Goal: Task Accomplishment & Management: Use online tool/utility

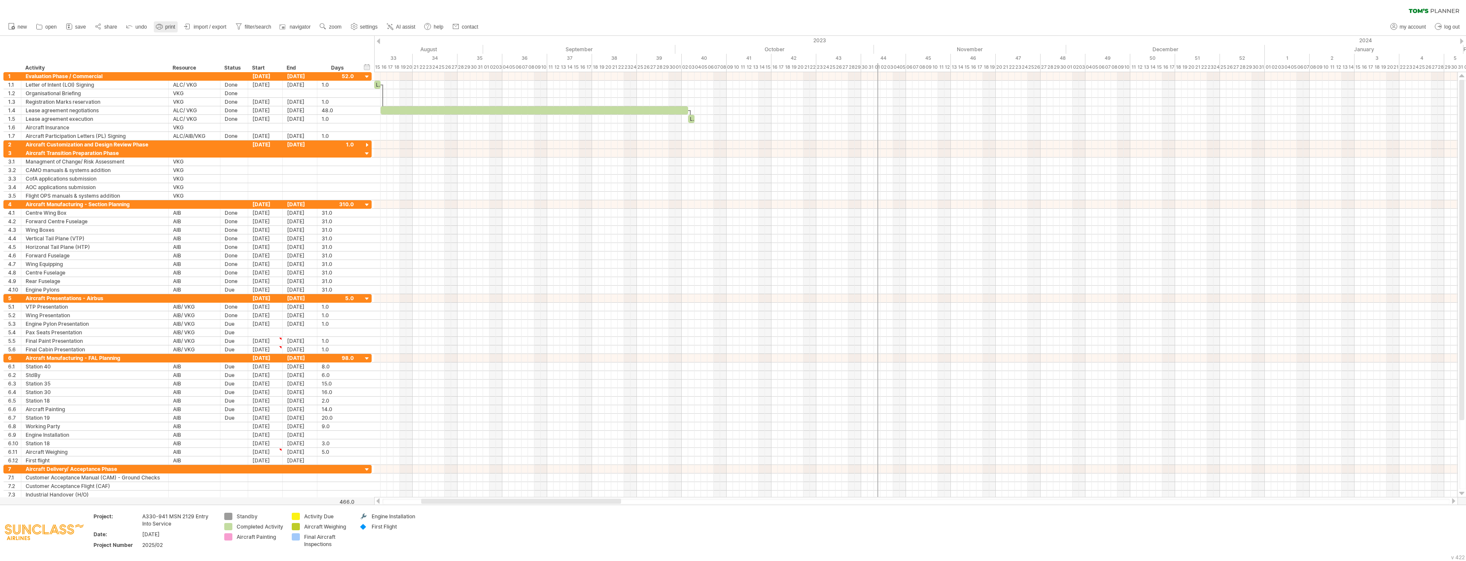
click at [164, 26] on link "print" at bounding box center [166, 26] width 24 height 11
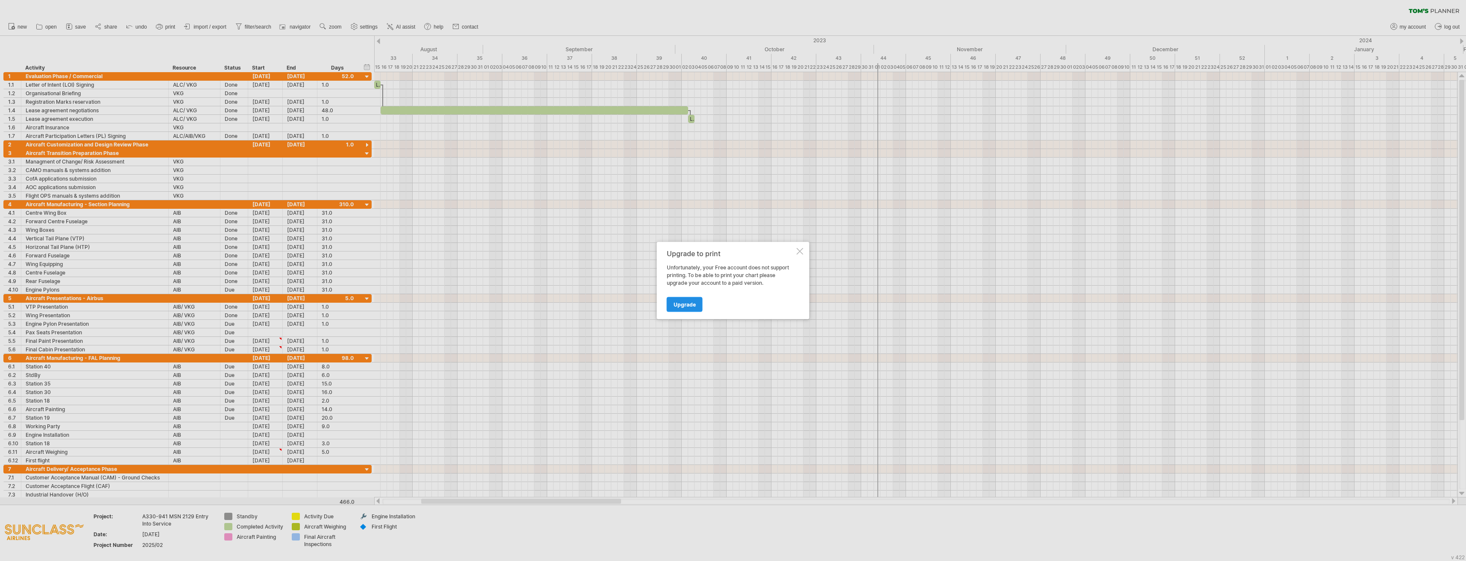
click at [696, 309] on link "Upgrade" at bounding box center [685, 304] width 36 height 15
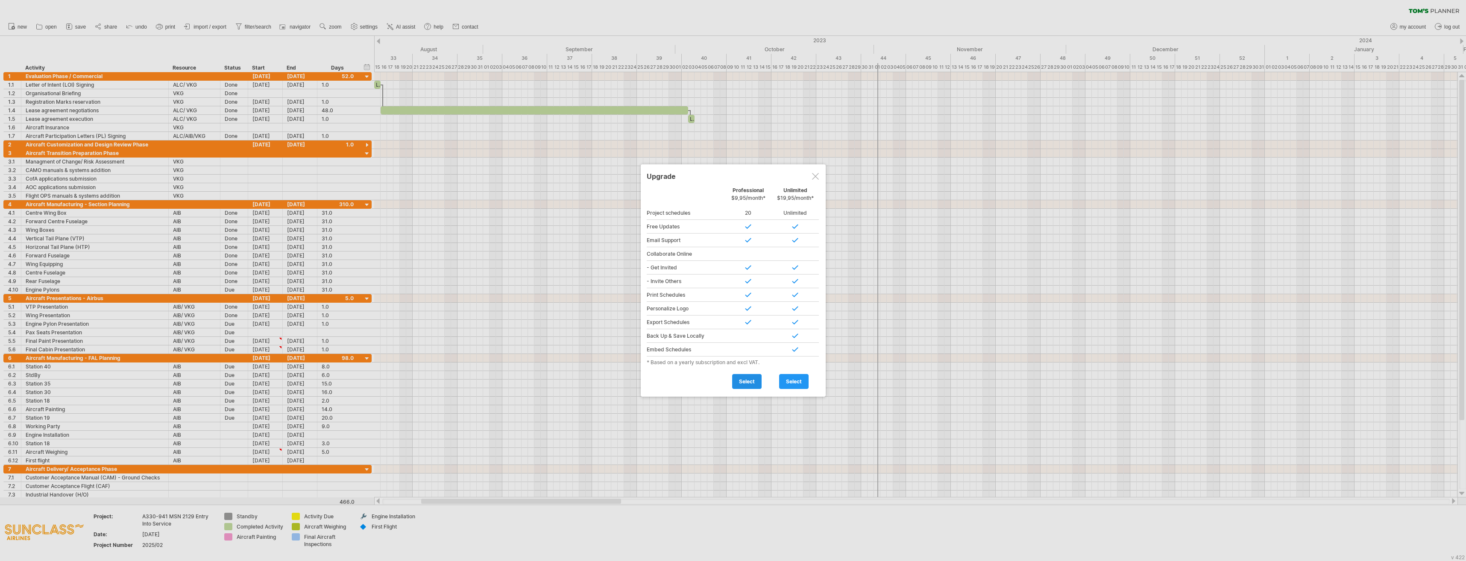
click at [749, 380] on span "select" at bounding box center [747, 381] width 16 height 6
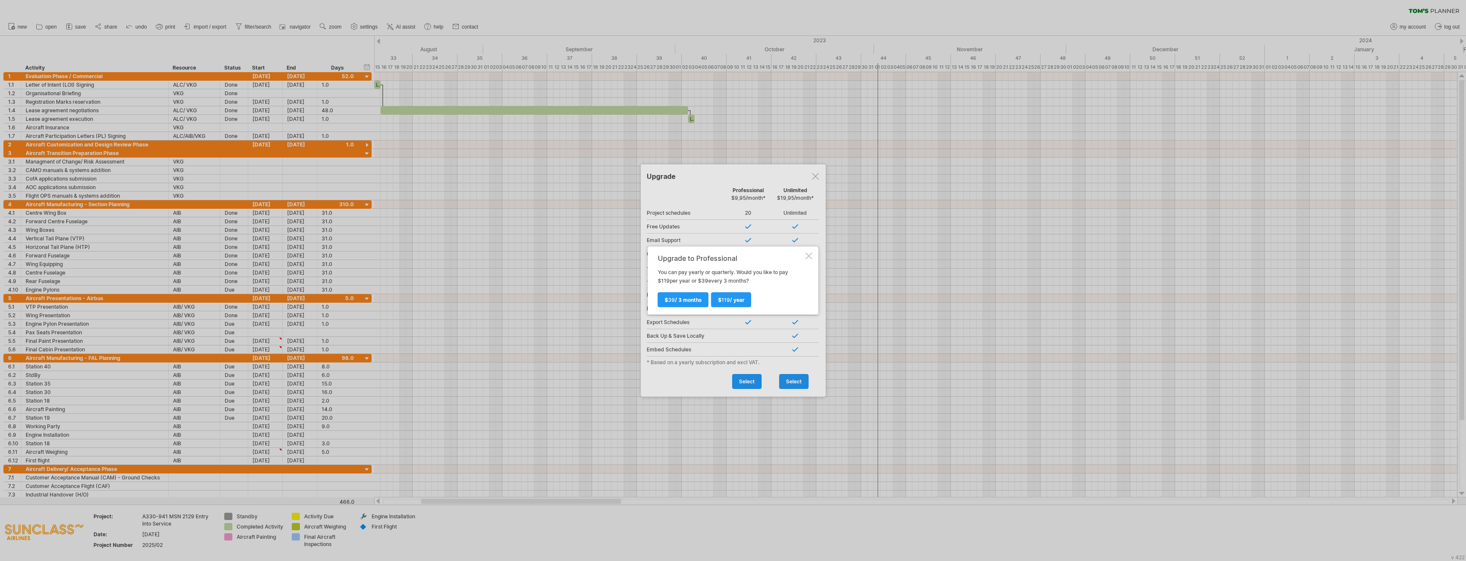
click at [811, 256] on div at bounding box center [808, 256] width 7 height 7
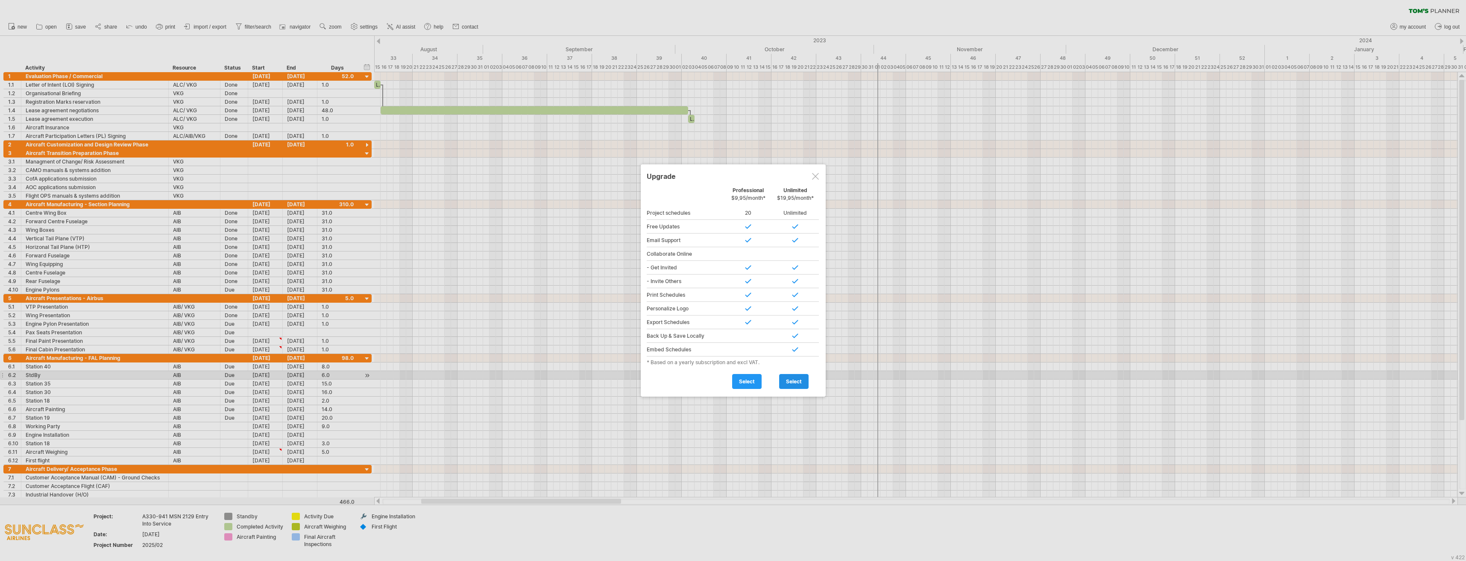
click at [791, 378] on link "select" at bounding box center [793, 381] width 29 height 15
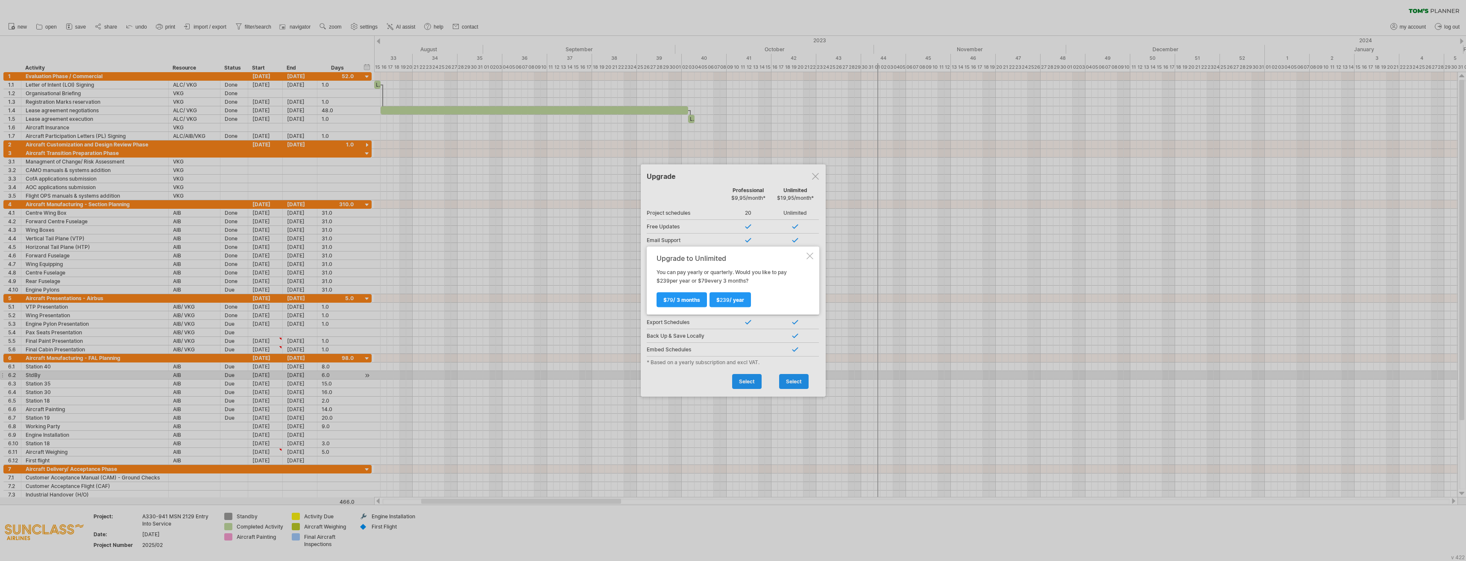
click at [809, 256] on div at bounding box center [809, 256] width 7 height 7
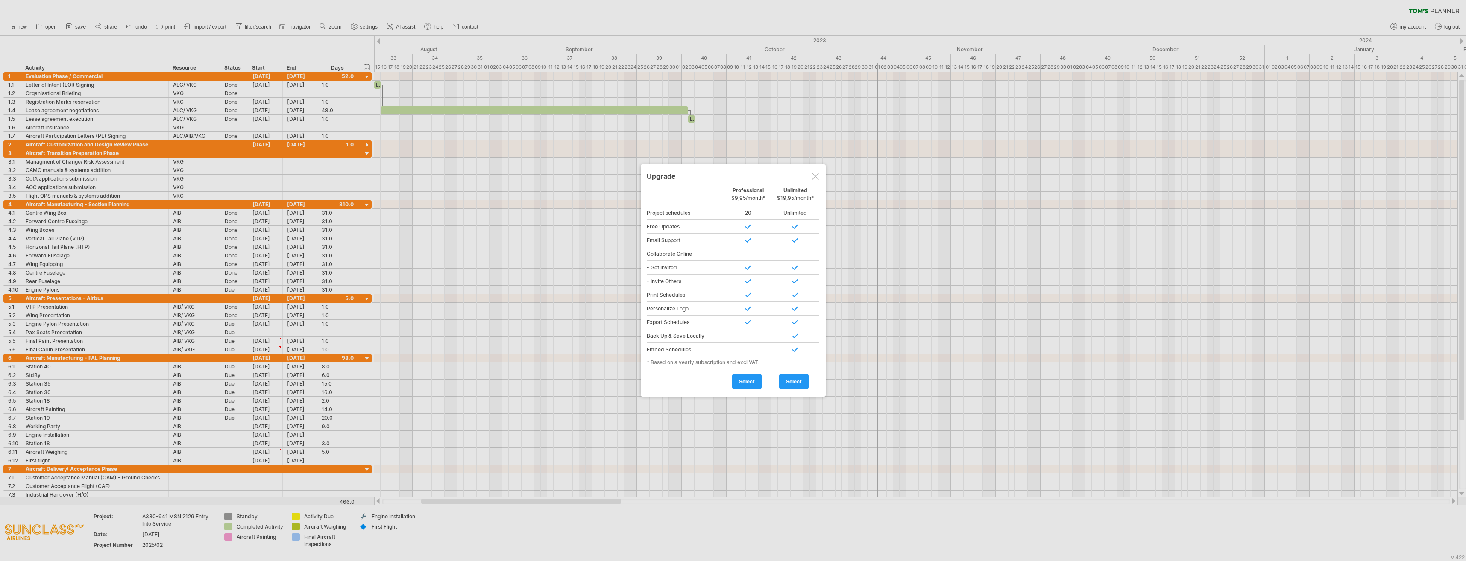
click at [378, 42] on div at bounding box center [733, 280] width 1466 height 561
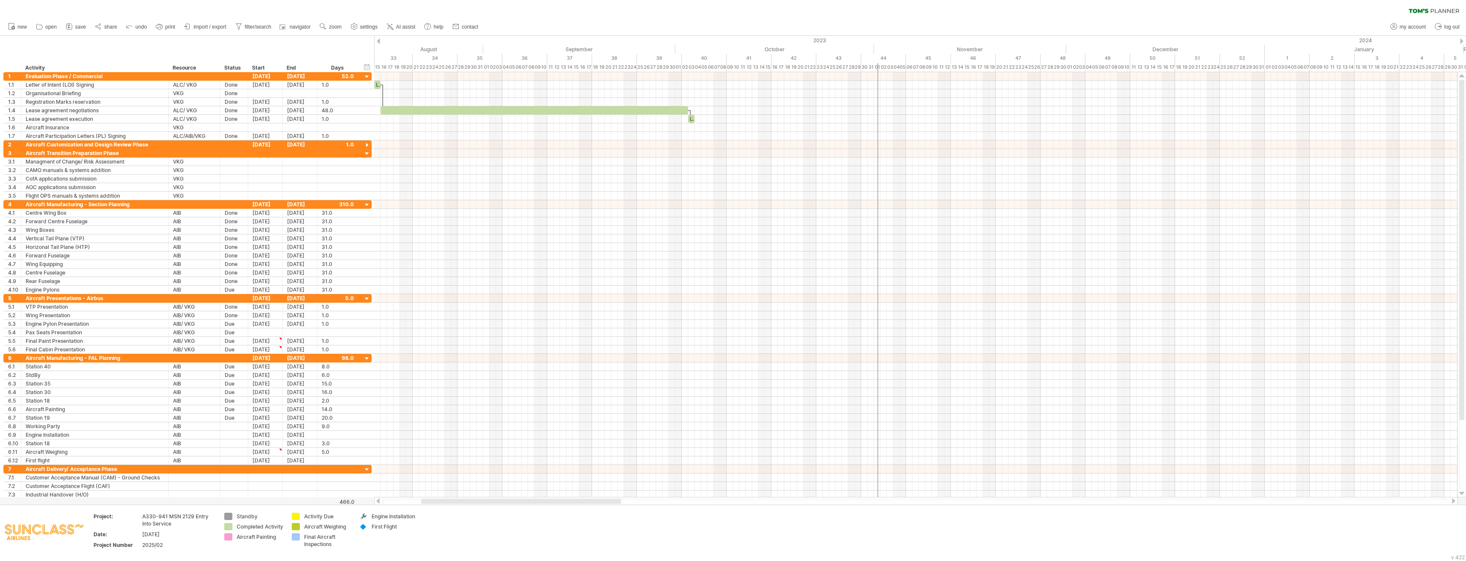
click at [378, 42] on div at bounding box center [378, 41] width 3 height 6
click at [366, 111] on div at bounding box center [367, 110] width 8 height 9
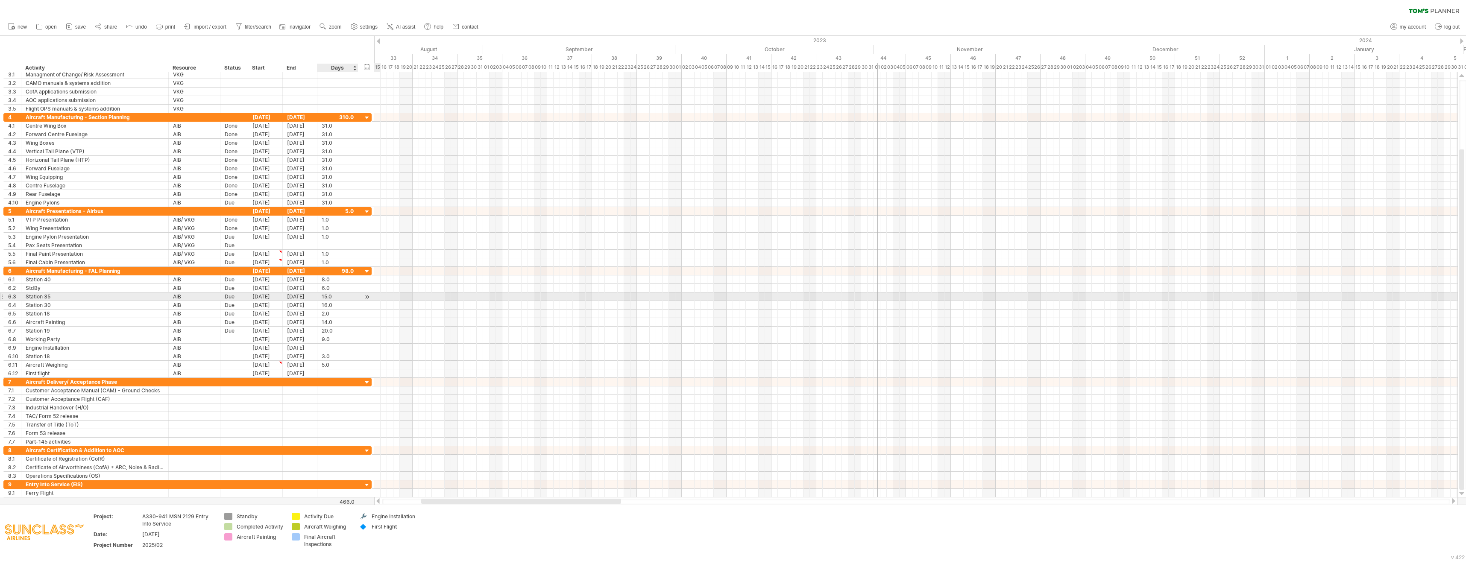
click at [366, 296] on div at bounding box center [367, 297] width 8 height 9
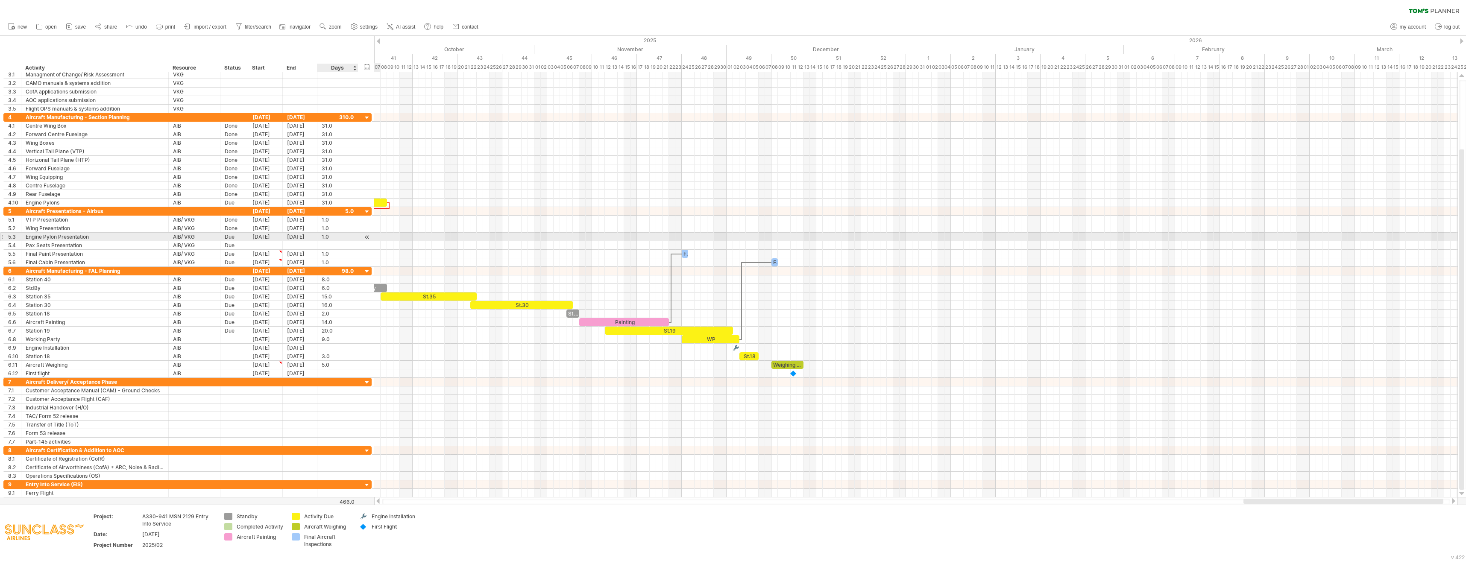
click at [367, 235] on div at bounding box center [367, 237] width 8 height 9
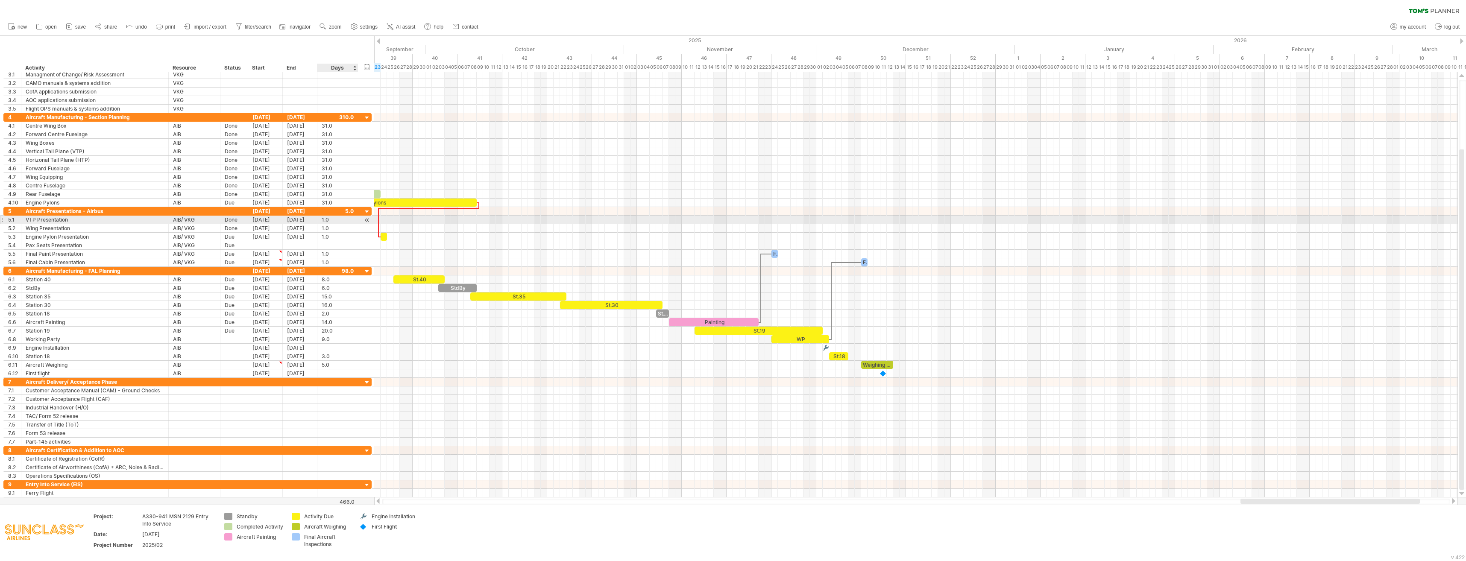
click at [364, 220] on div at bounding box center [367, 220] width 8 height 9
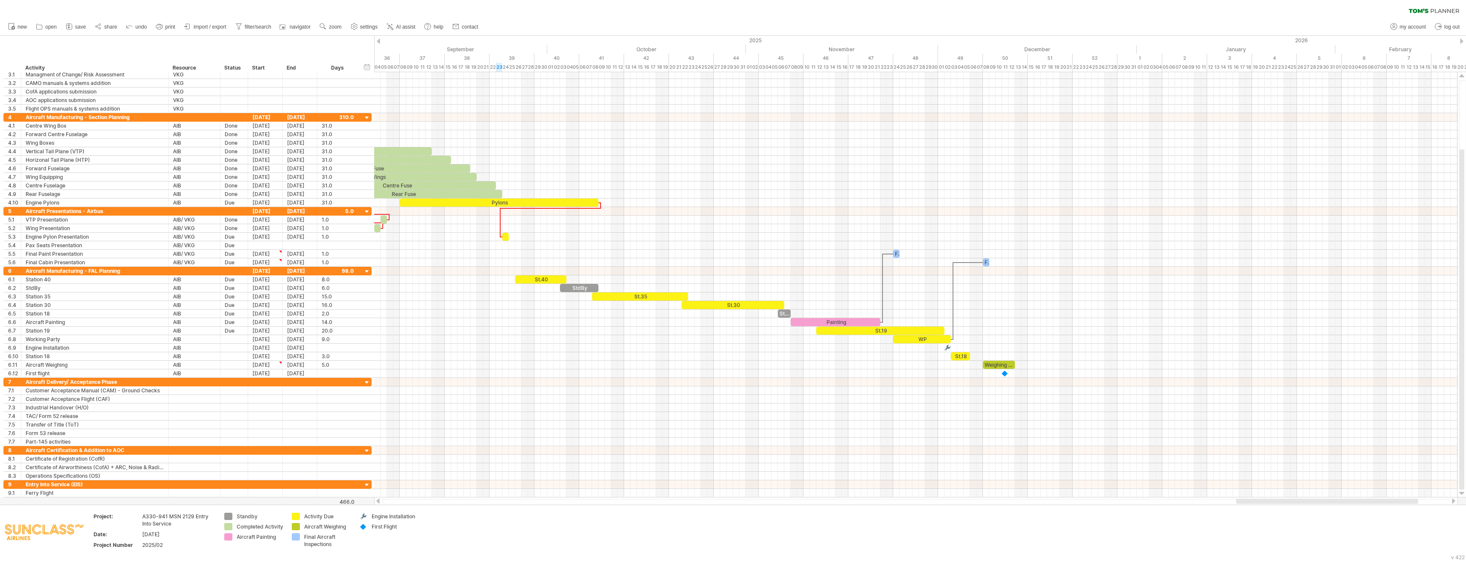
click at [379, 39] on div at bounding box center [378, 41] width 3 height 6
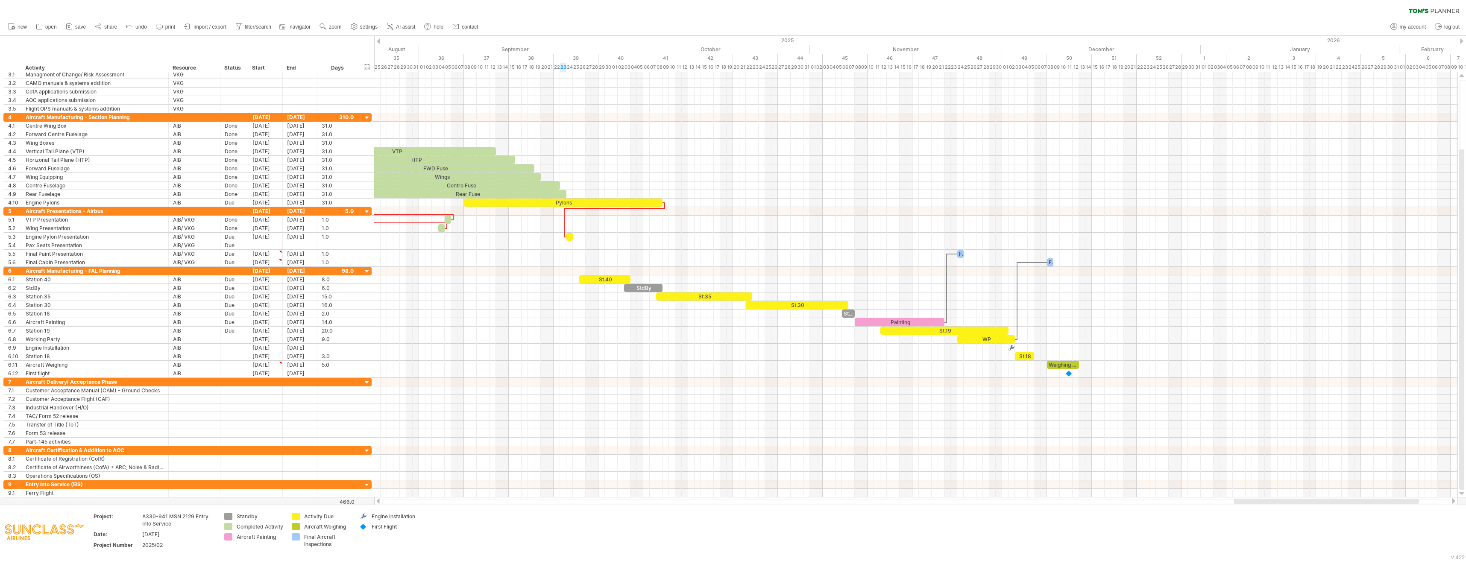
click at [379, 39] on div at bounding box center [378, 41] width 3 height 6
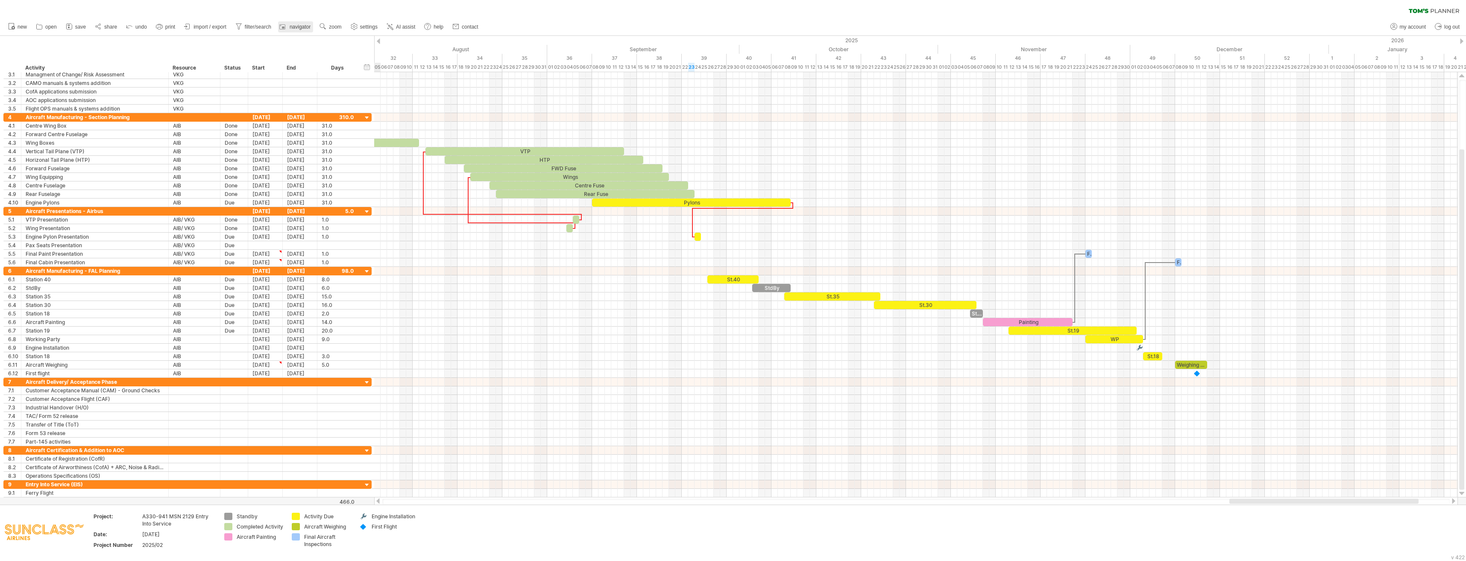
click at [301, 25] on span "navigator" at bounding box center [300, 27] width 21 height 6
click at [292, 26] on span "navigator" at bounding box center [300, 27] width 21 height 6
click at [105, 26] on span "share" at bounding box center [110, 27] width 13 height 6
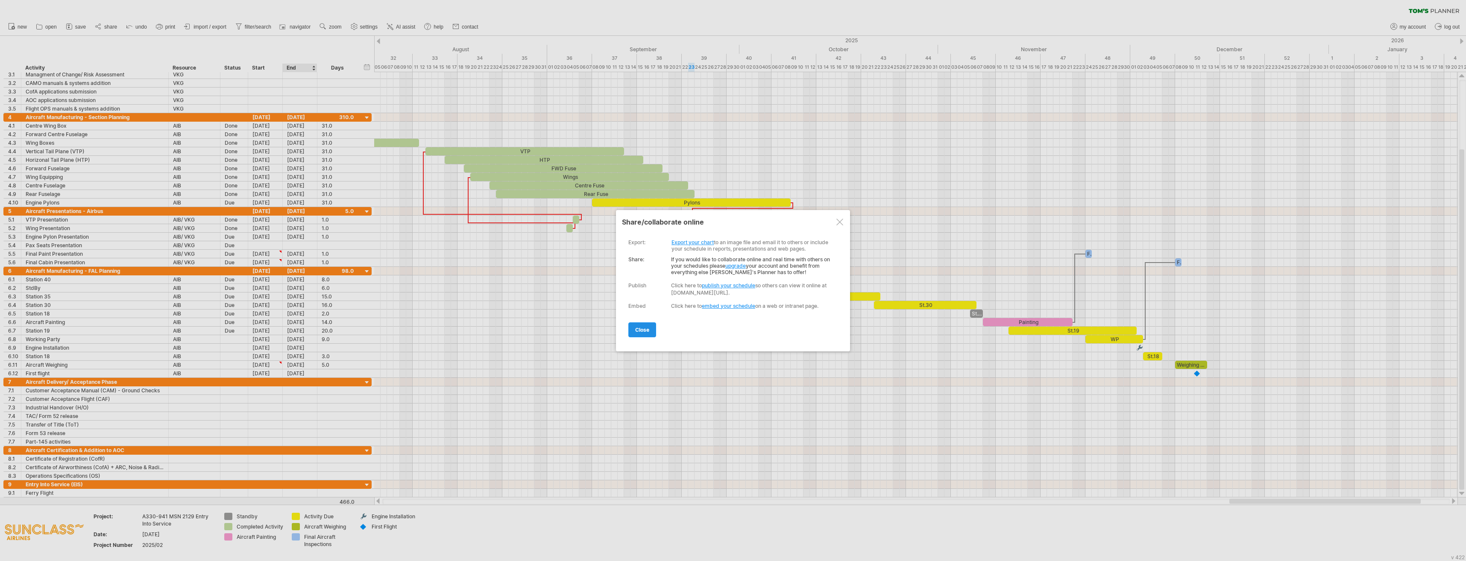
click at [638, 332] on span "close" at bounding box center [642, 330] width 14 height 6
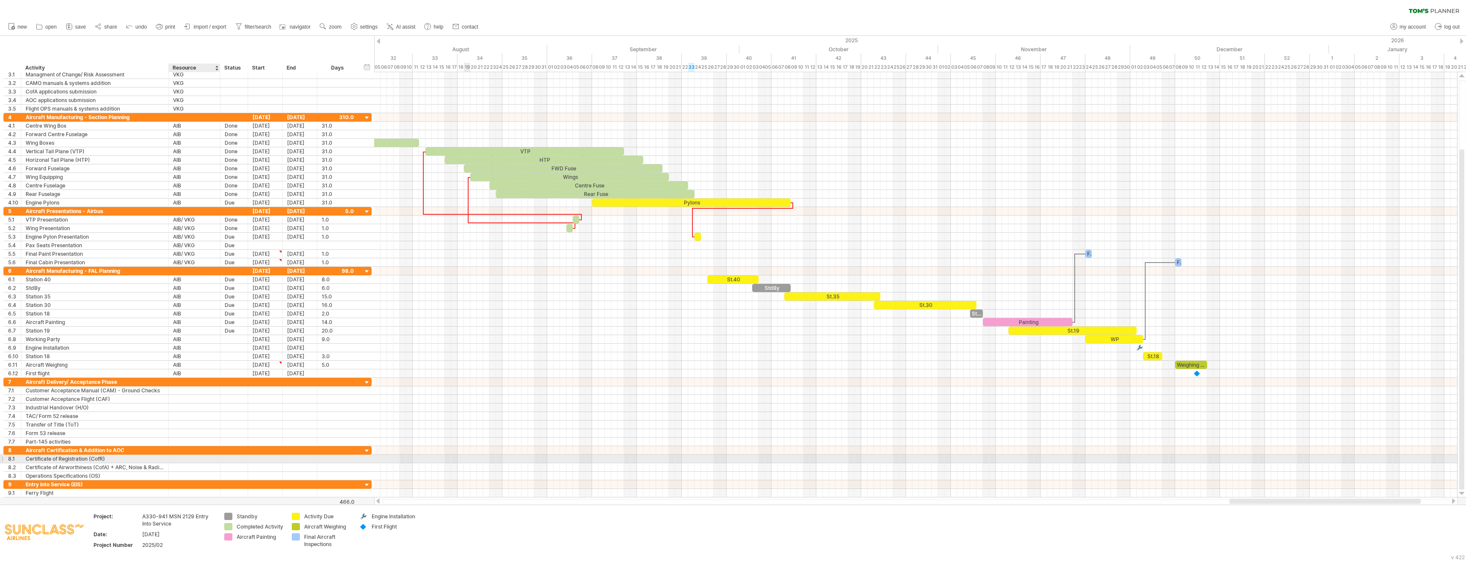
click at [196, 461] on div at bounding box center [194, 459] width 43 height 8
type input "******"
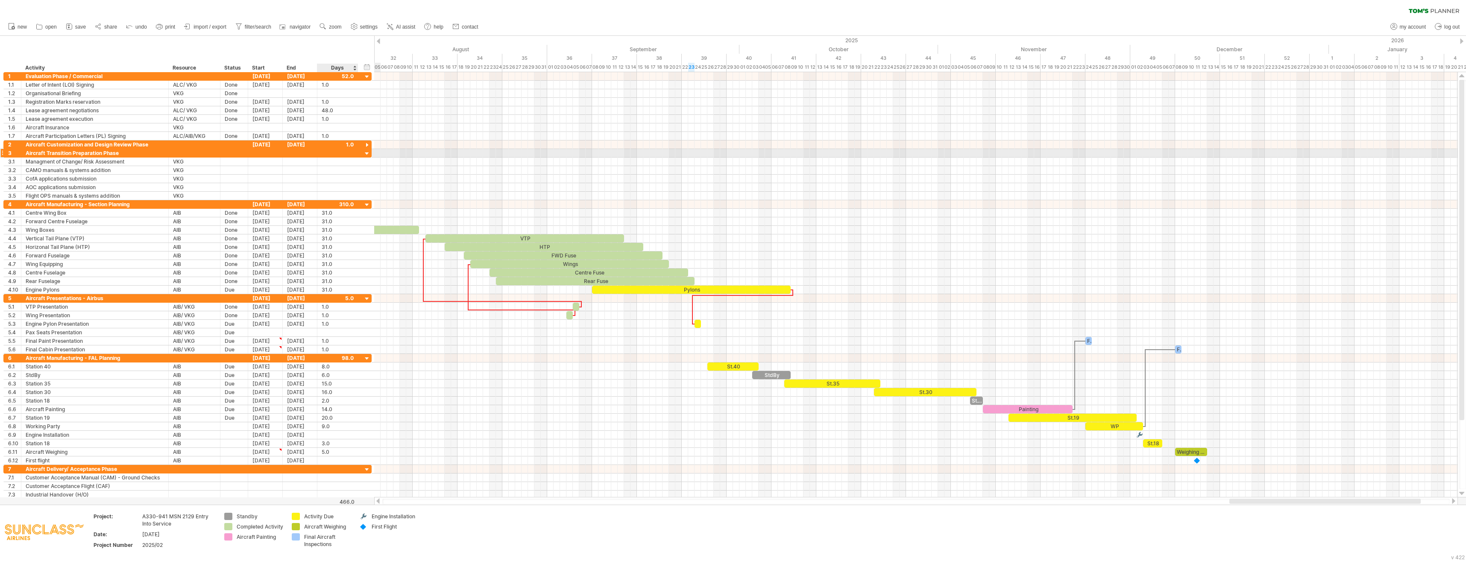
click at [365, 155] on div at bounding box center [367, 154] width 8 height 8
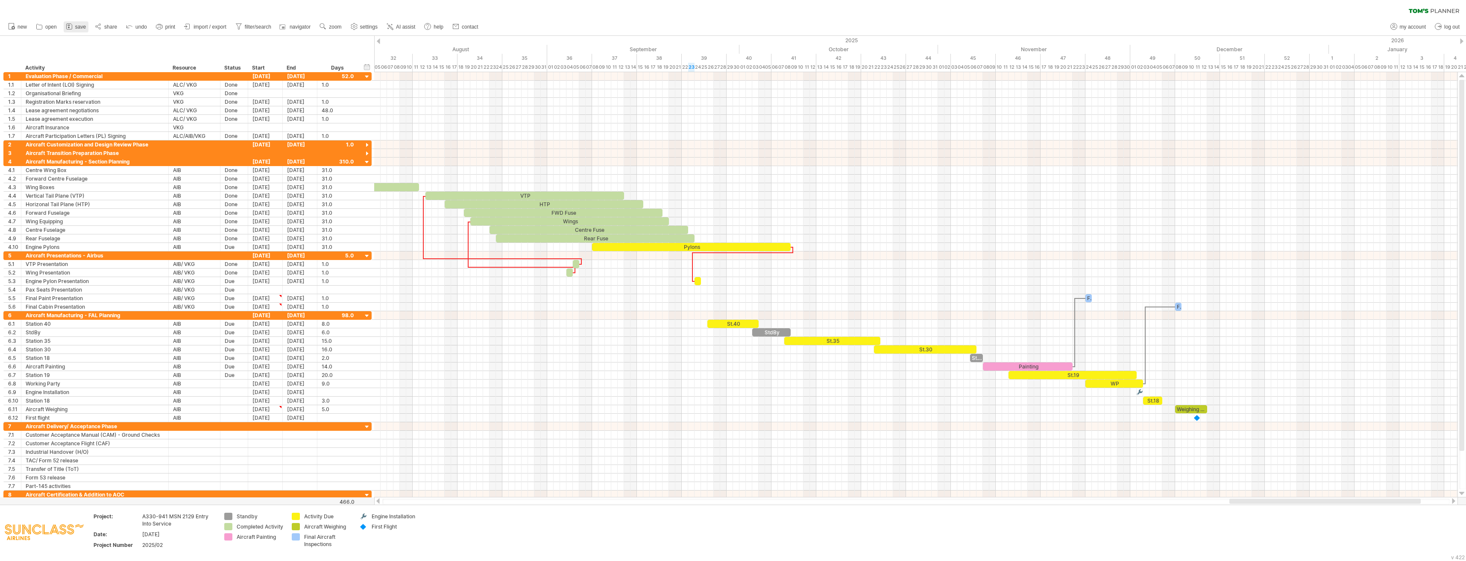
click at [82, 24] on span "save" at bounding box center [80, 27] width 11 height 6
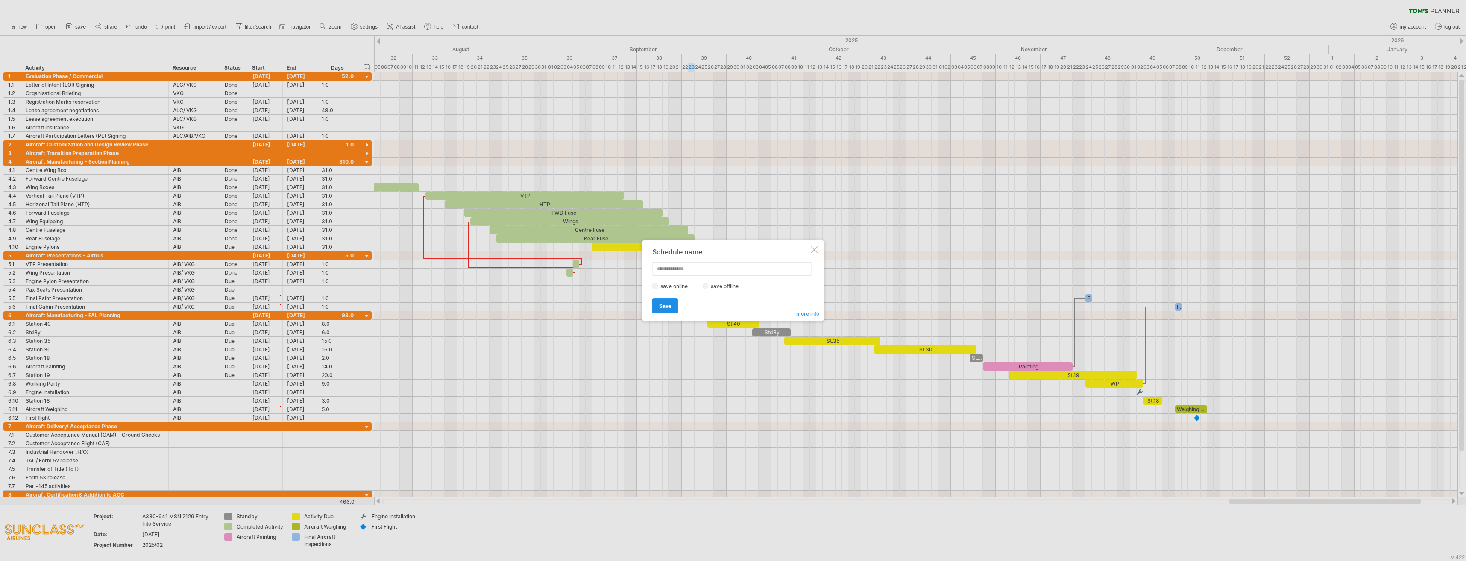
click at [668, 304] on span "Save" at bounding box center [665, 306] width 12 height 6
